Goal: Obtain resource: Download file/media

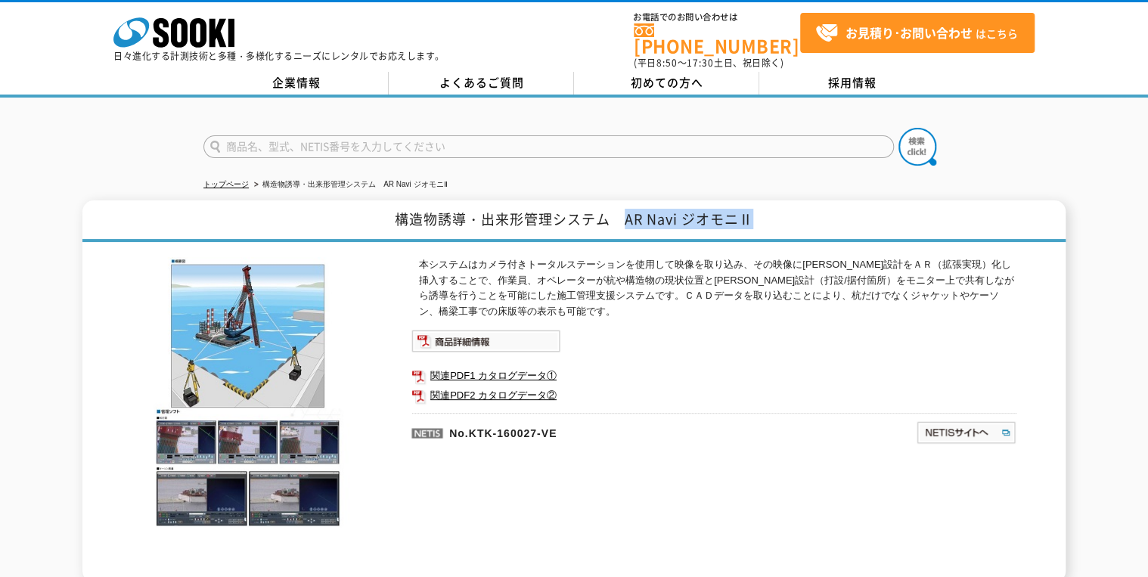
drag, startPoint x: 626, startPoint y: 214, endPoint x: 753, endPoint y: 200, distance: 128.6
click at [753, 200] on h1 "構造物誘導・出来形管理システム　AR Navi ジオモニⅡ" at bounding box center [573, 221] width 983 height 42
copy h1 "AR Navi ジオモニⅡ"
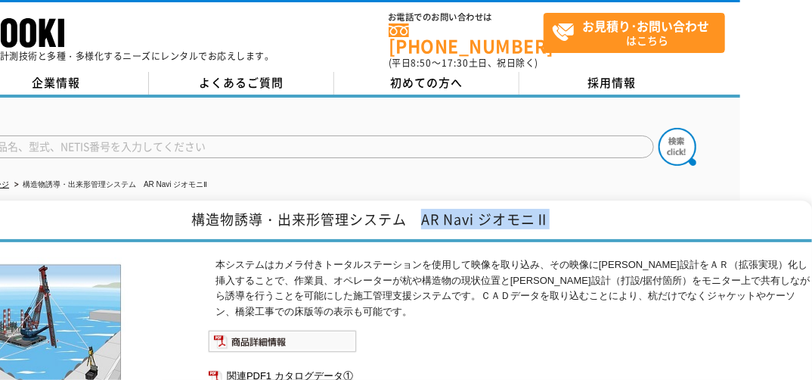
scroll to position [0, 73]
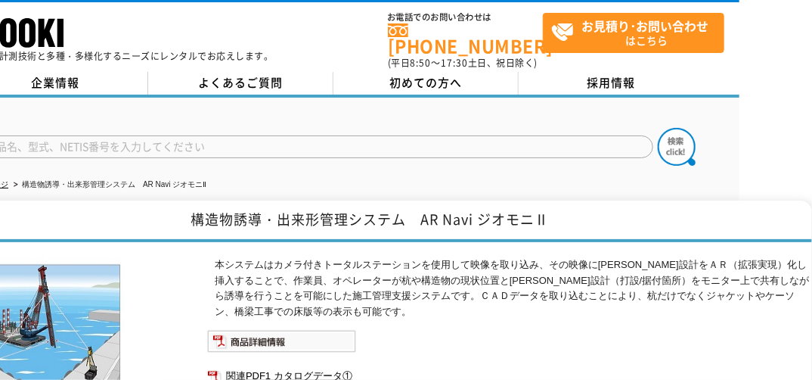
click at [734, 330] on ul at bounding box center [509, 341] width 605 height 23
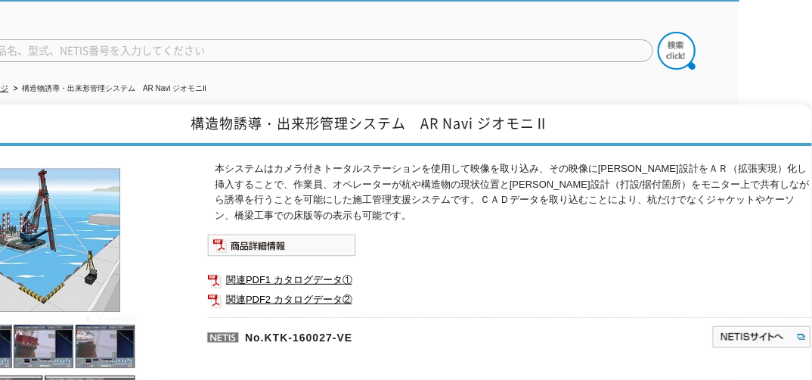
scroll to position [182, 73]
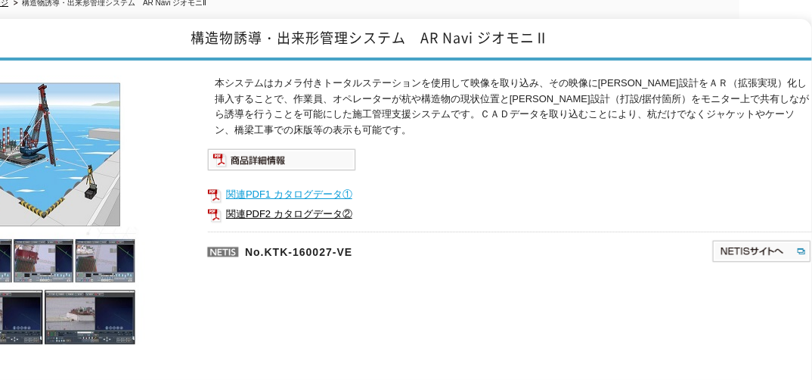
click at [257, 185] on link "関連PDF1 カタログデータ①" at bounding box center [509, 195] width 605 height 20
click at [328, 206] on link "関連PDF2 カタログデータ②" at bounding box center [509, 214] width 605 height 20
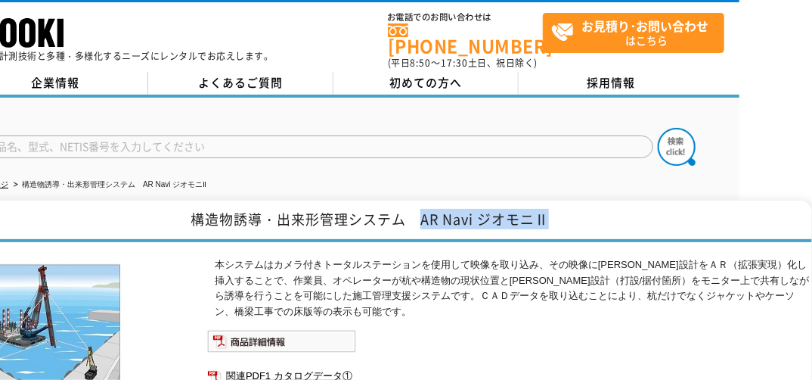
drag, startPoint x: 420, startPoint y: 210, endPoint x: 543, endPoint y: 212, distance: 123.3
click at [543, 212] on h1 "構造物誘導・出来形管理システム　AR Navi ジオモニⅡ" at bounding box center [369, 221] width 885 height 42
copy h1 "AR Navi ジオモニⅡ"
